Goal: Contribute content: Add original content to the website for others to see

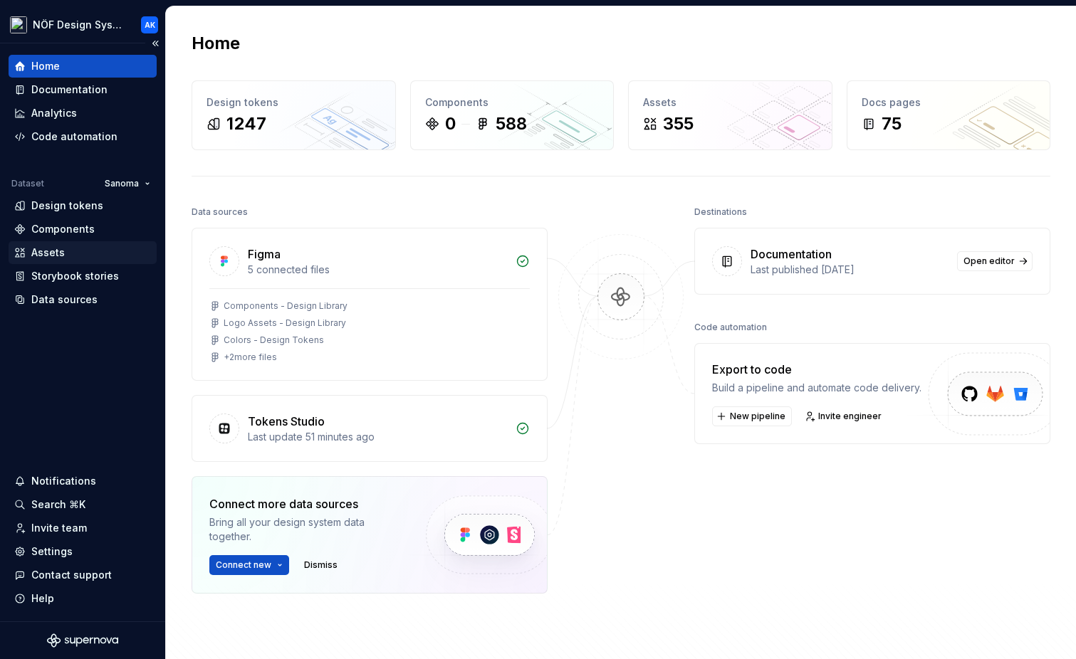
click at [61, 248] on div "Assets" at bounding box center [47, 253] width 33 height 14
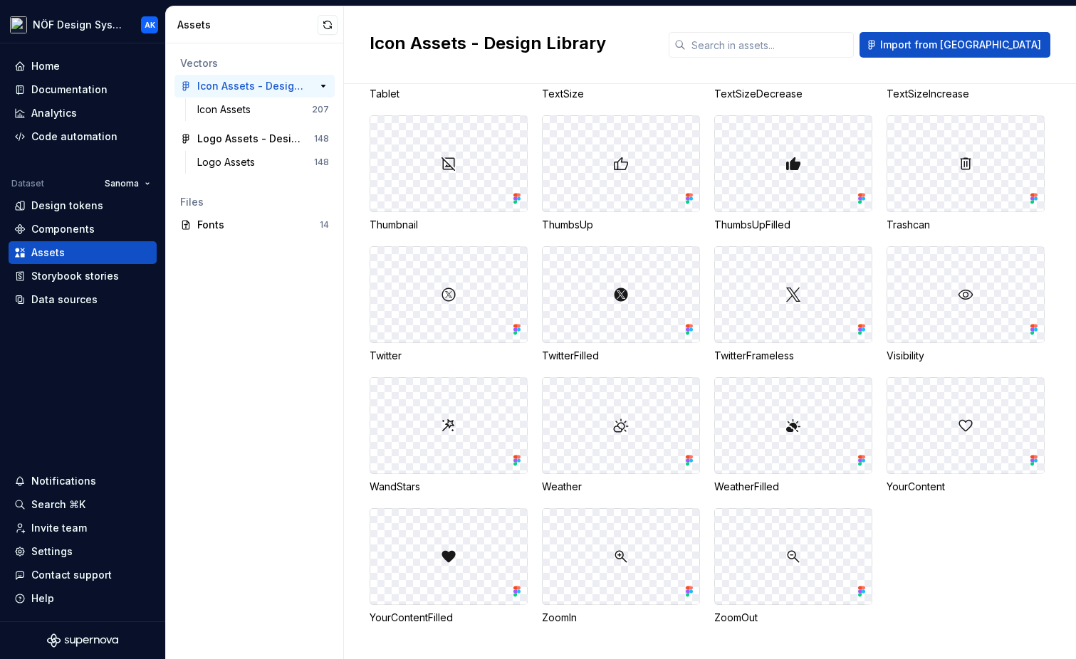
click at [259, 89] on div "Icon Assets - Design Library" at bounding box center [250, 86] width 106 height 14
click at [83, 299] on div "Data sources" at bounding box center [64, 300] width 66 height 14
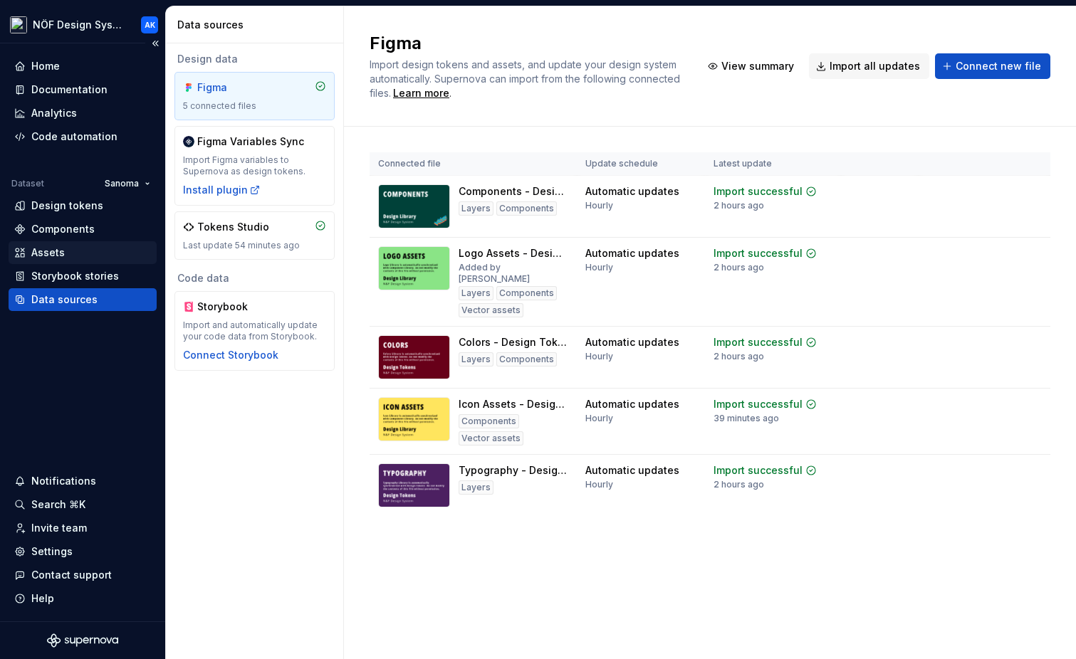
click at [70, 249] on div "Assets" at bounding box center [82, 253] width 137 height 14
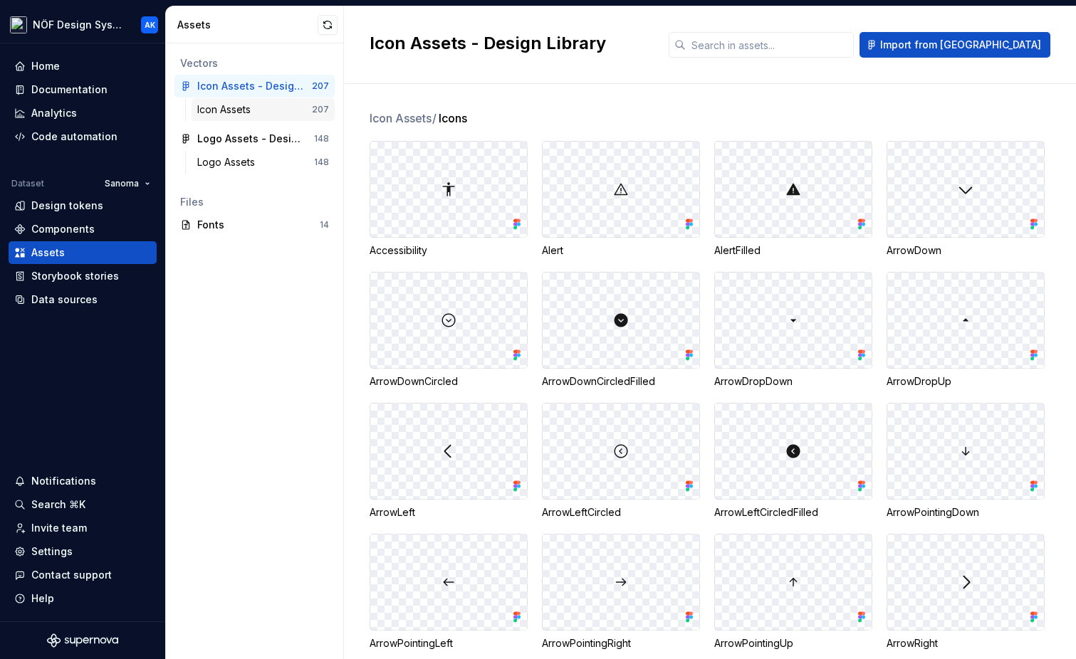
click at [260, 102] on div "Icon Assets 207" at bounding box center [263, 109] width 143 height 23
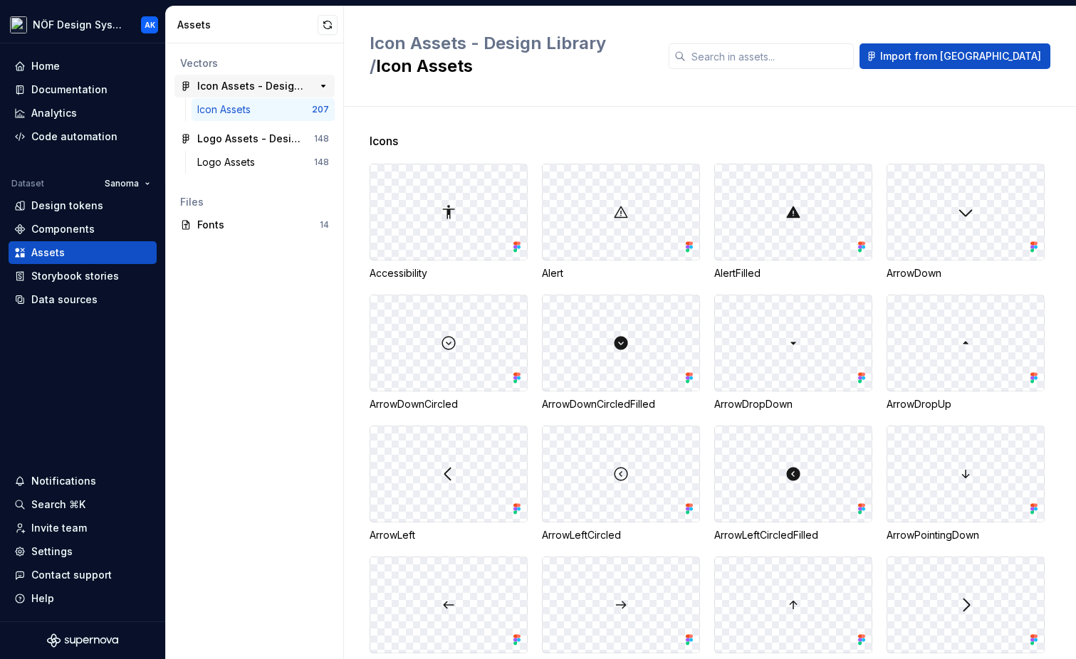
click at [264, 81] on div "Icon Assets - Design Library" at bounding box center [250, 86] width 106 height 14
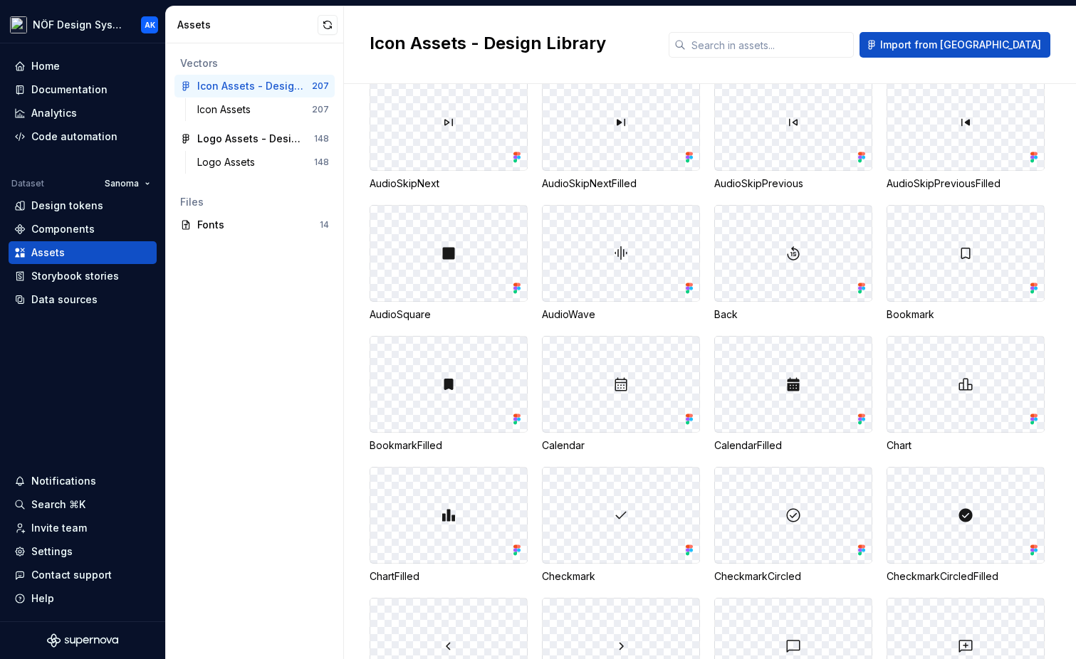
scroll to position [978, 0]
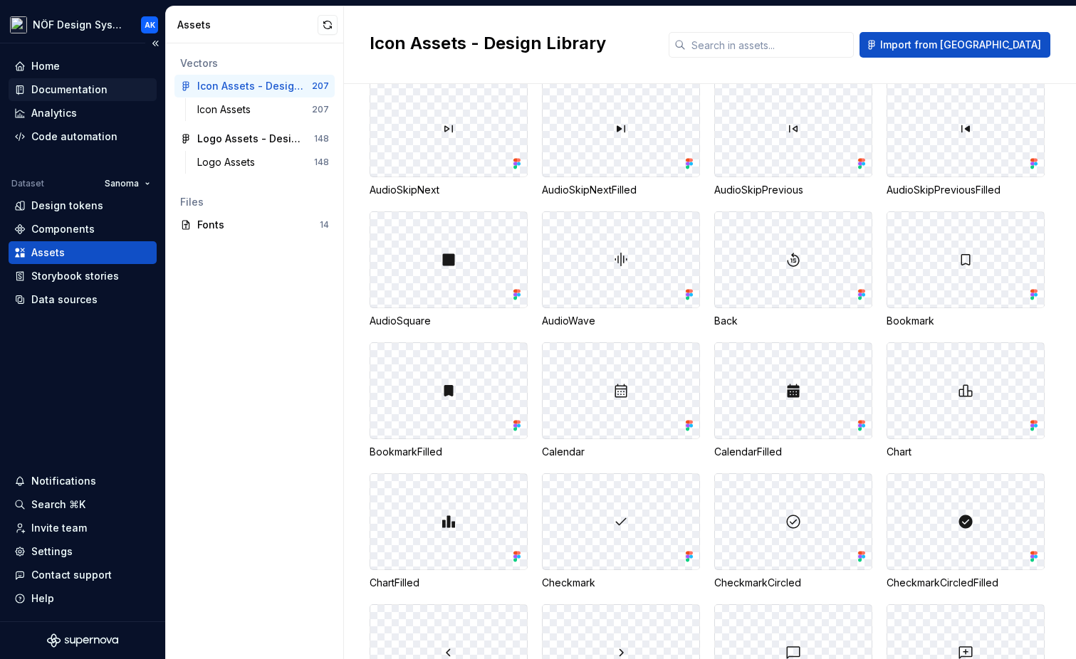
click at [91, 83] on div "Documentation" at bounding box center [69, 90] width 76 height 14
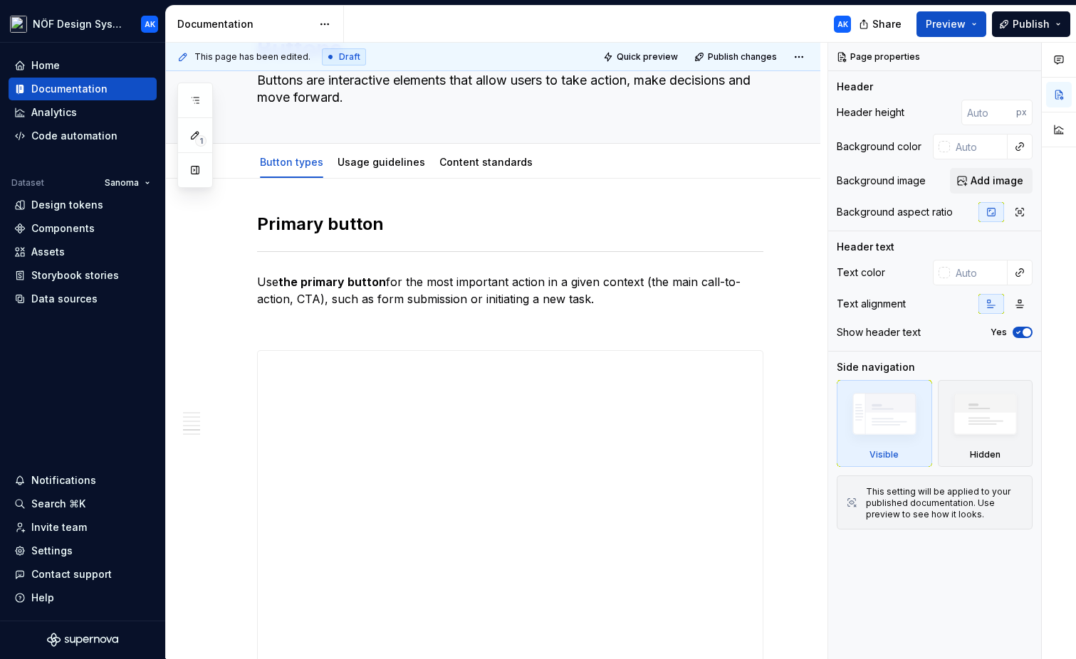
scroll to position [3332, 0]
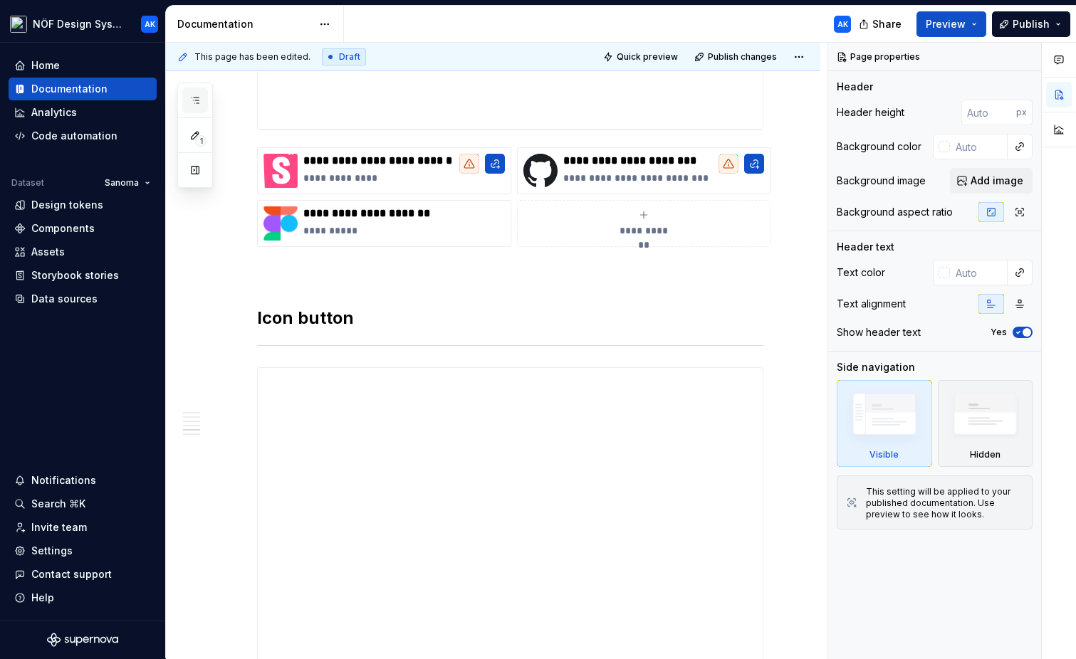
click at [194, 105] on icon "button" at bounding box center [194, 100] width 11 height 11
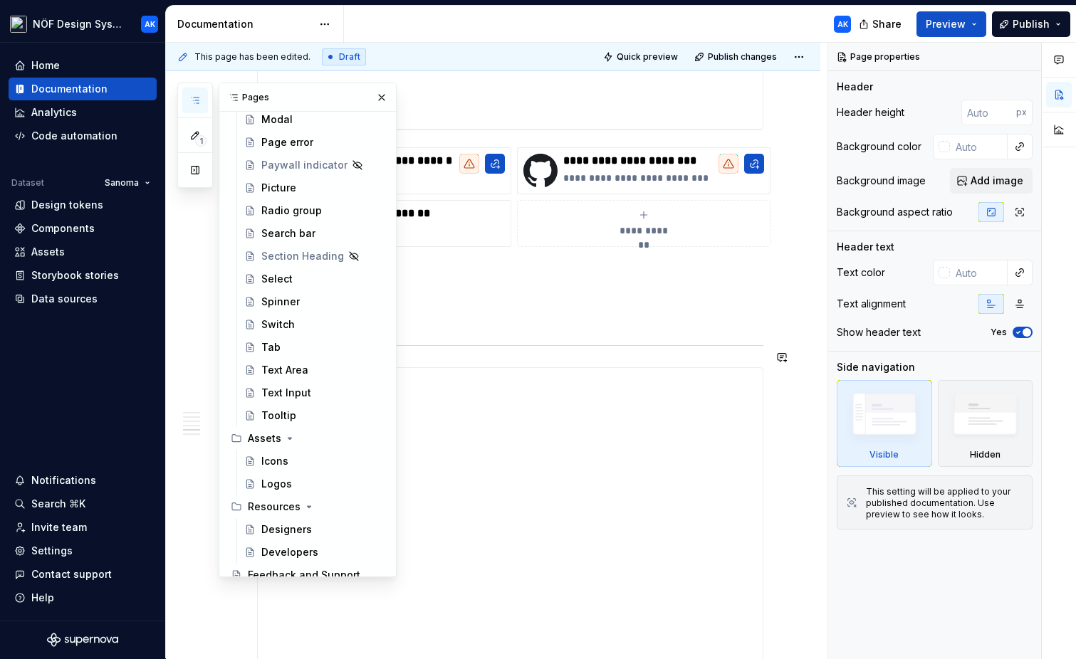
scroll to position [845, 0]
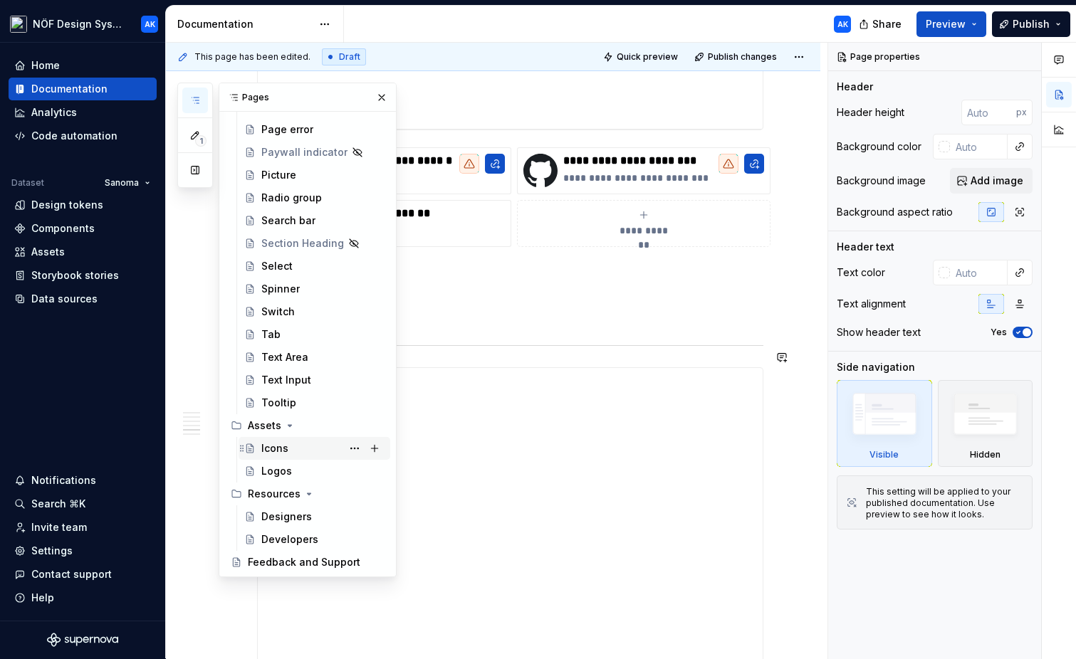
click at [278, 442] on div "Icons" at bounding box center [274, 449] width 27 height 14
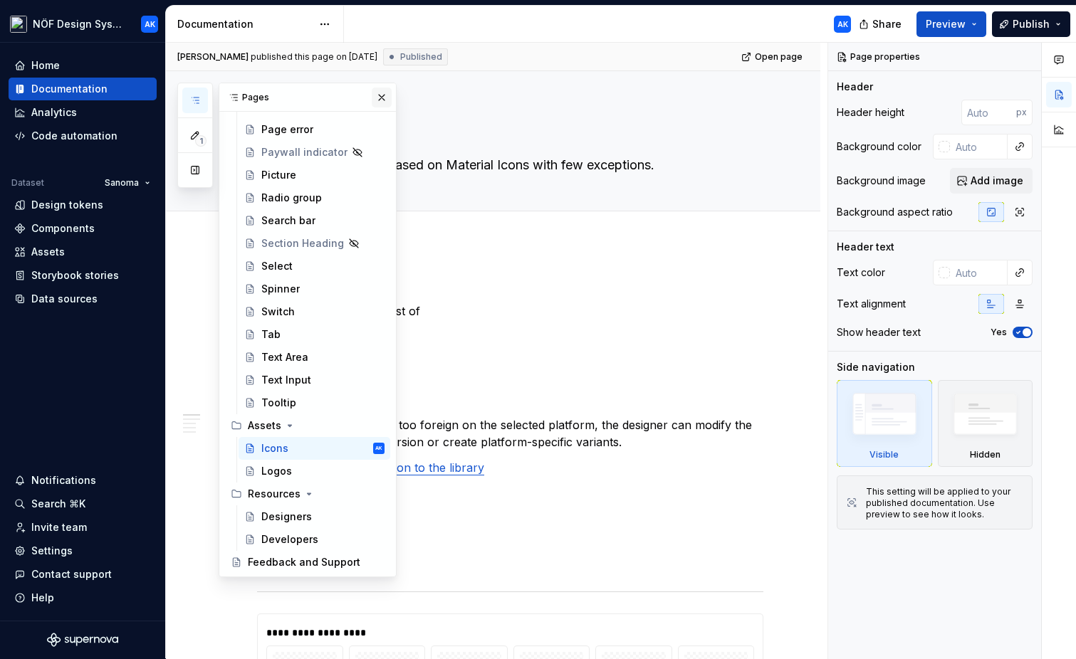
click at [381, 100] on button "button" at bounding box center [382, 98] width 20 height 20
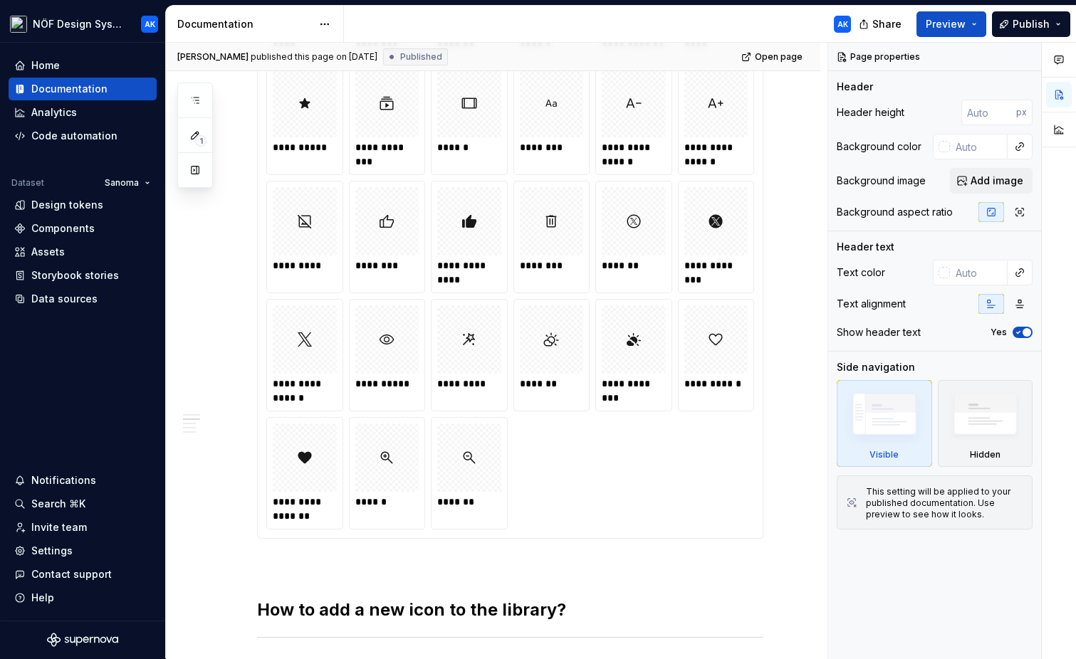
scroll to position [4190, 0]
click at [1030, 31] on button "Publish" at bounding box center [1031, 24] width 78 height 26
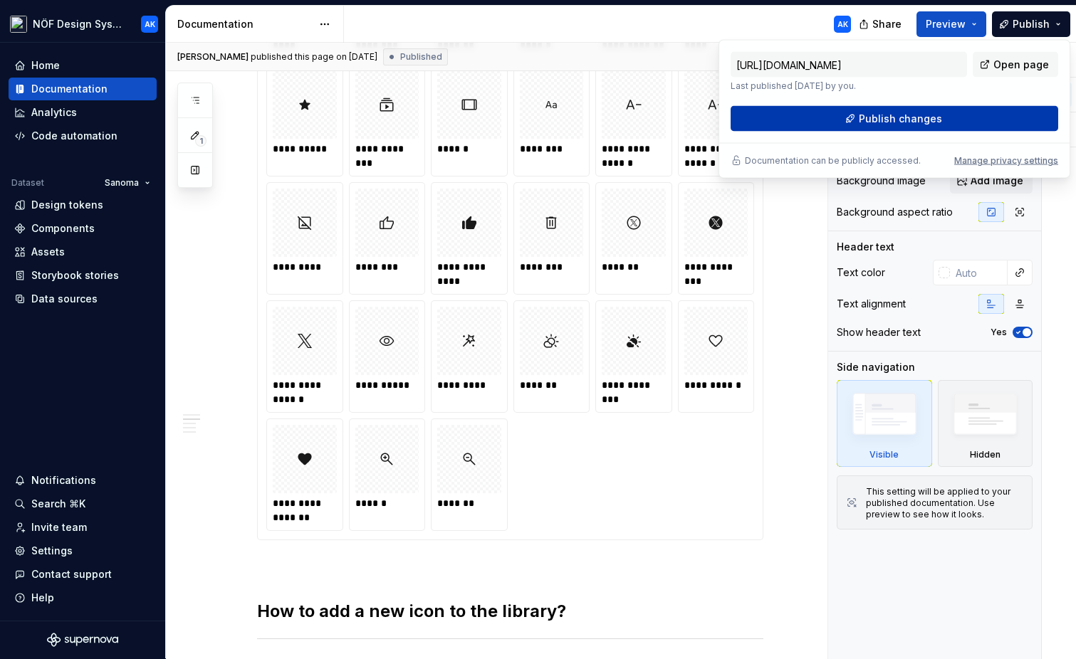
click at [925, 120] on span "Publish changes" at bounding box center [900, 119] width 83 height 14
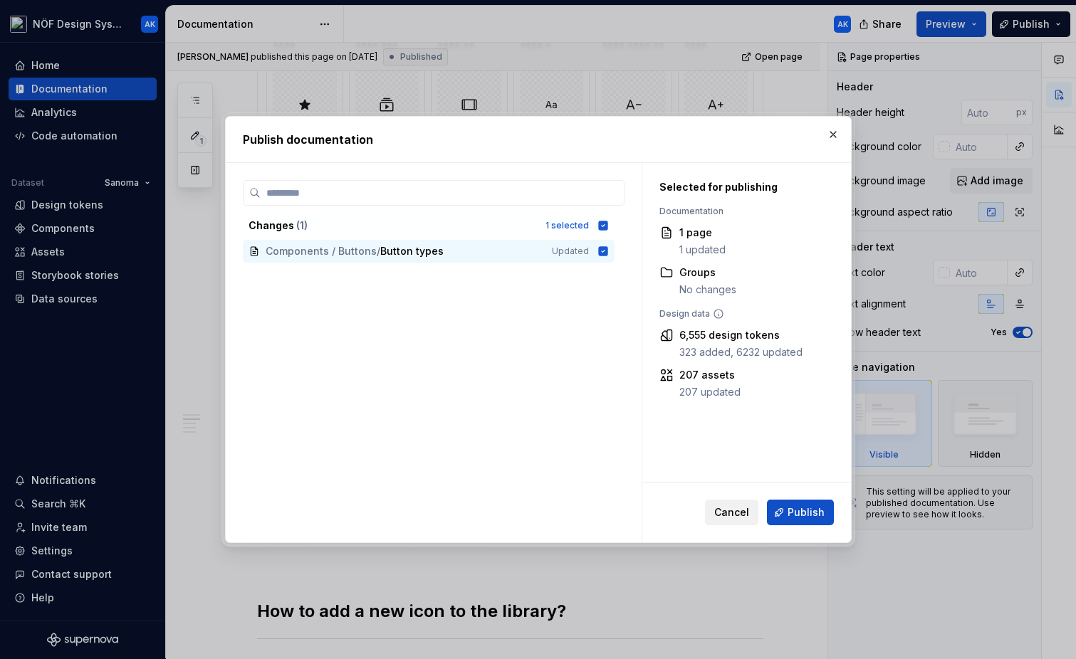
click at [740, 504] on button "Cancel" at bounding box center [731, 513] width 53 height 26
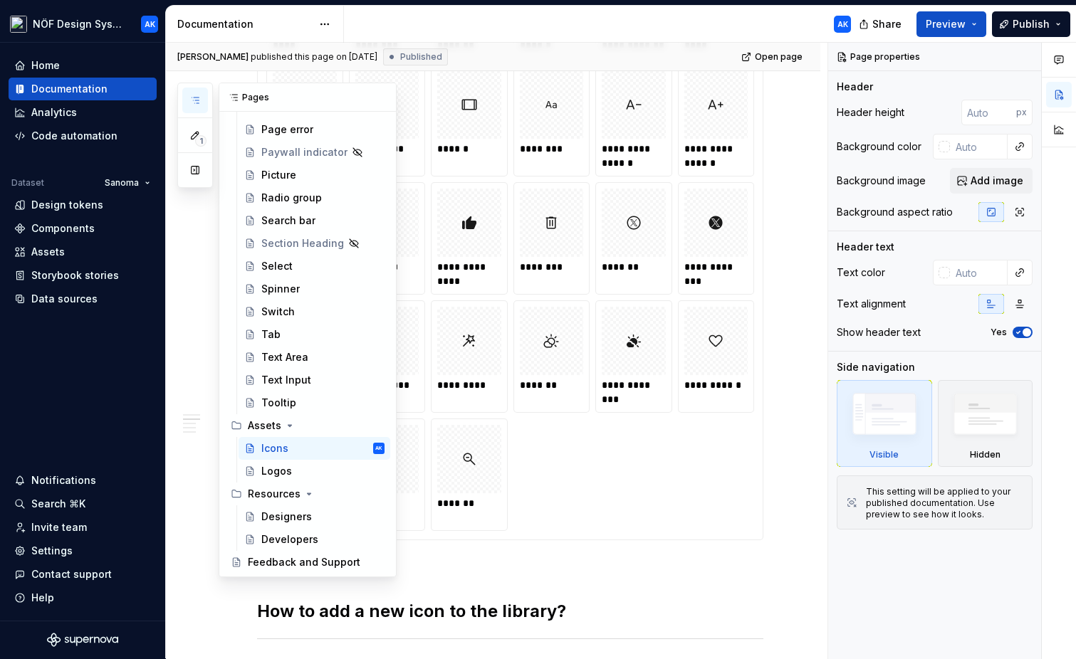
click at [192, 103] on icon "button" at bounding box center [194, 100] width 11 height 11
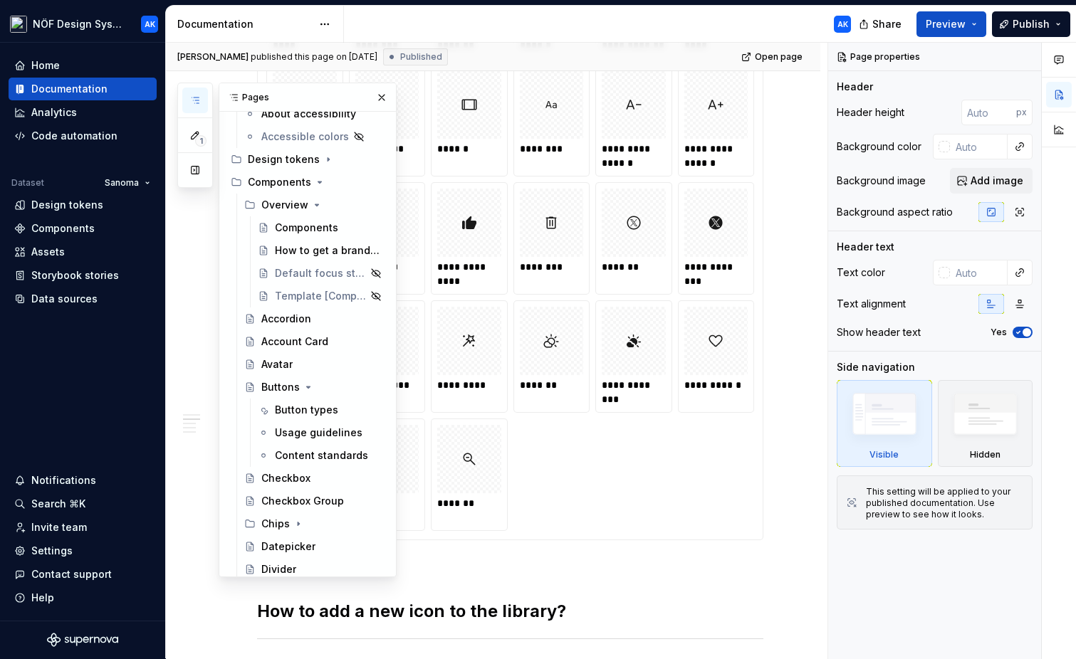
scroll to position [102, 0]
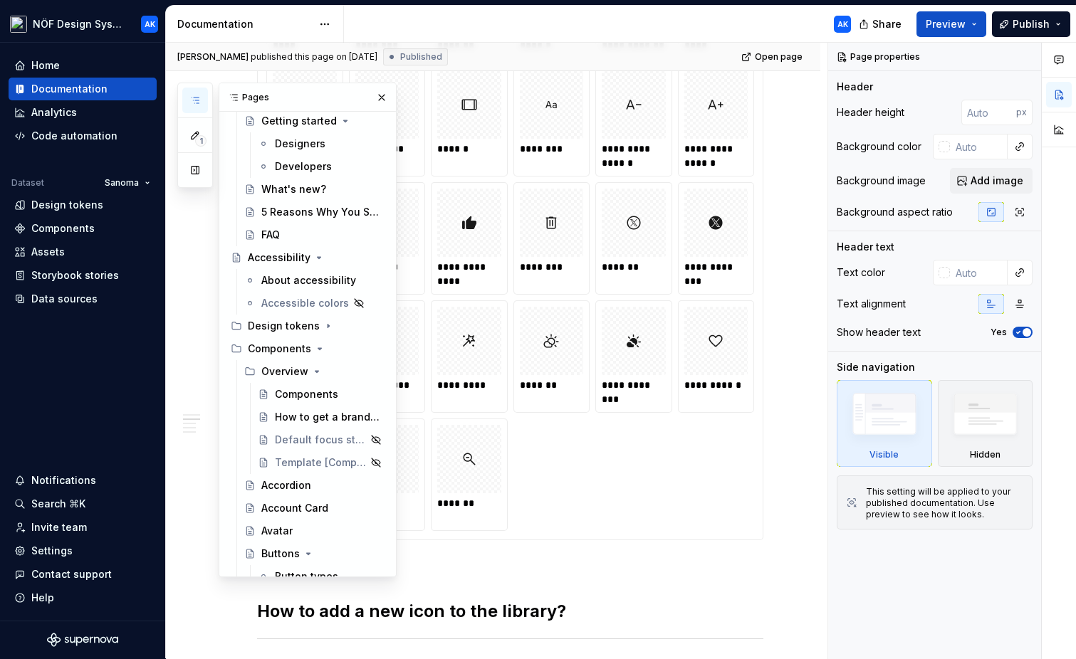
click at [526, 43] on div "[PERSON_NAME] published this page on [DATE] Published Open page" at bounding box center [493, 57] width 655 height 28
click at [1006, 15] on button "Publish" at bounding box center [1031, 24] width 78 height 26
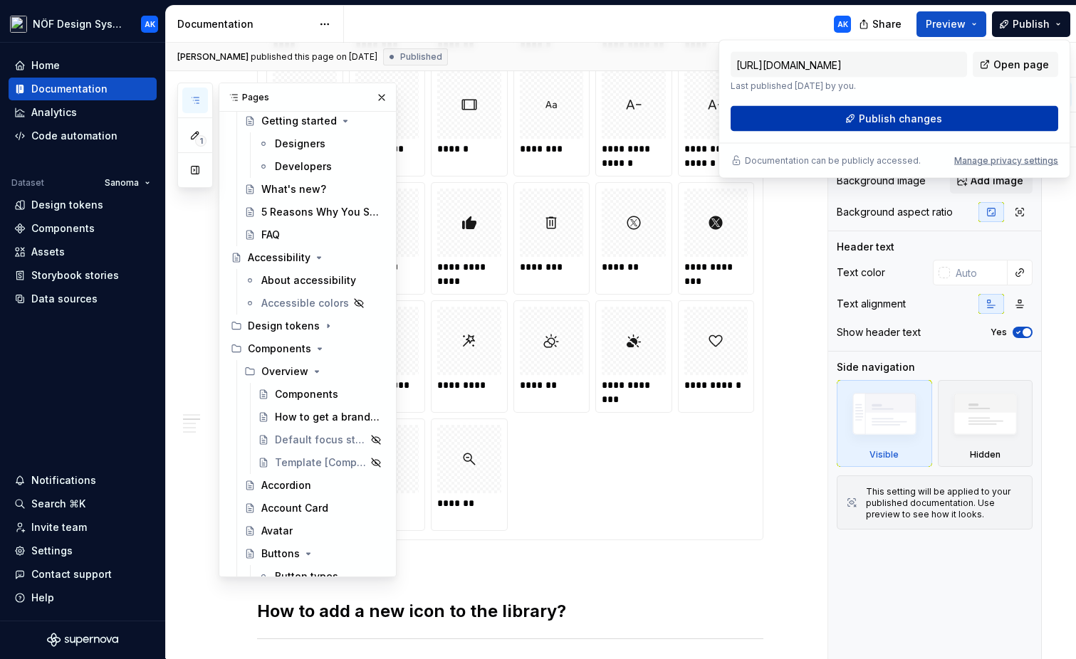
click at [919, 122] on span "Publish changes" at bounding box center [900, 119] width 83 height 14
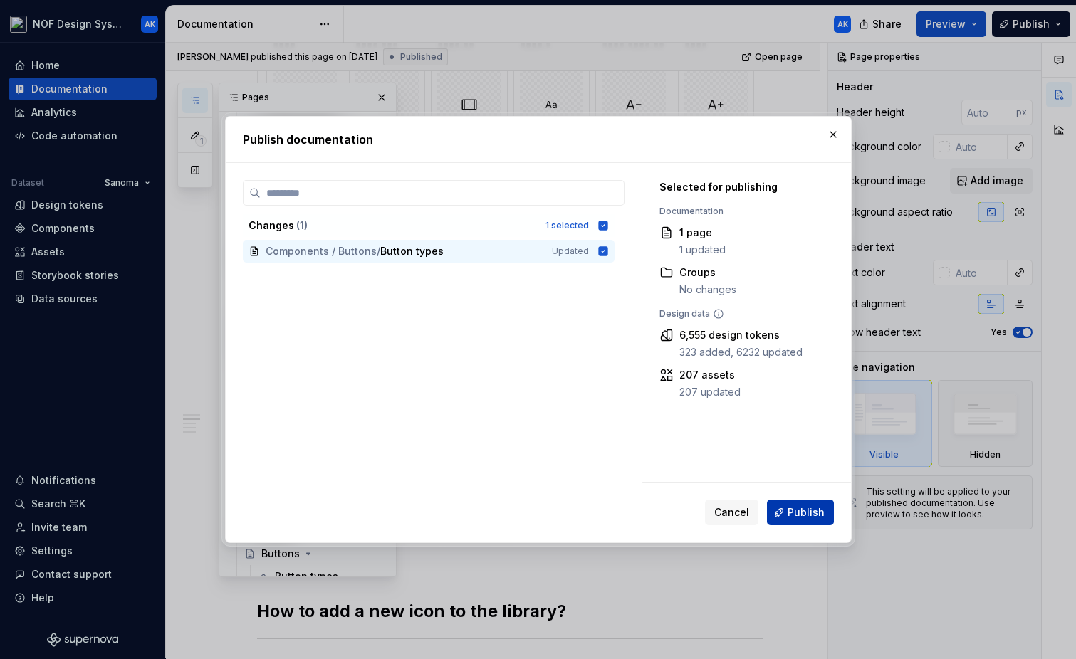
click at [806, 506] on span "Publish" at bounding box center [806, 513] width 37 height 14
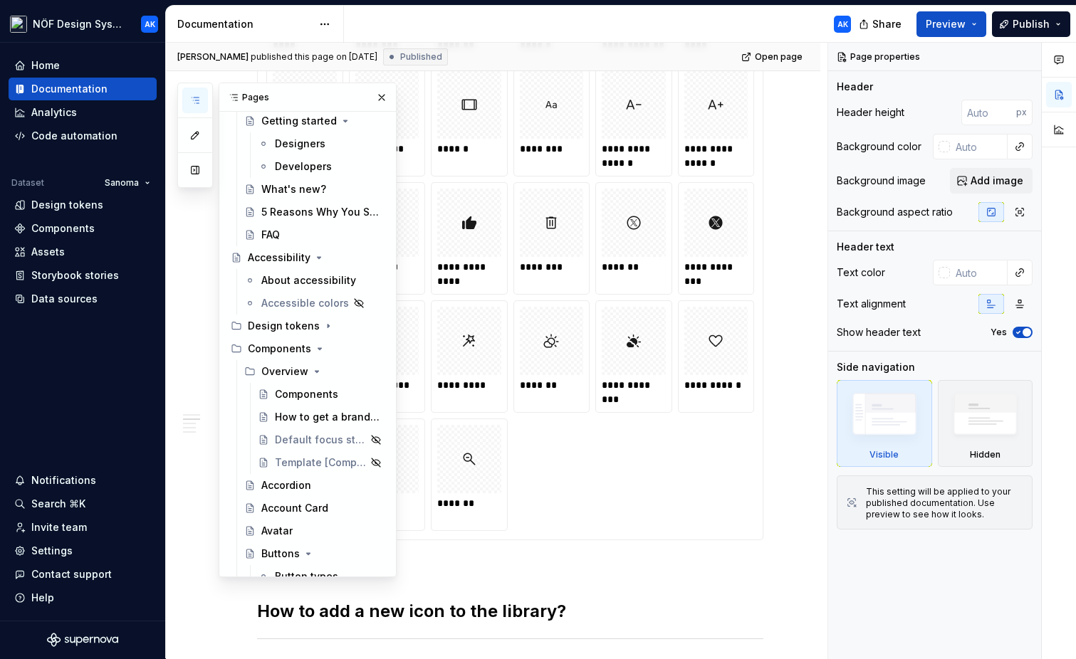
click at [775, 15] on div "AK" at bounding box center [603, 24] width 518 height 37
type textarea "*"
